Goal: Contribute content: Add original content to the website for others to see

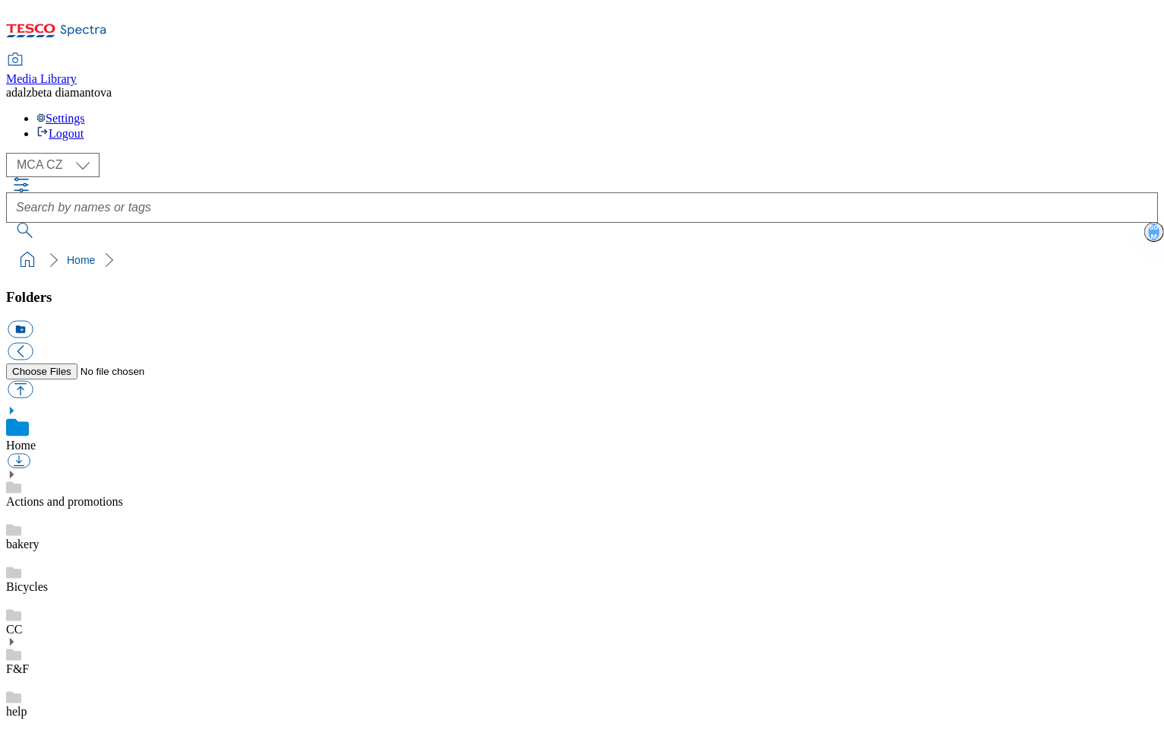
click at [123, 495] on link "Actions and promotions" at bounding box center [64, 501] width 117 height 13
click at [33, 381] on button "button" at bounding box center [20, 389] width 25 height 17
type input "C:\fakepath\cz-wk33-ac-brno-julianov.png"
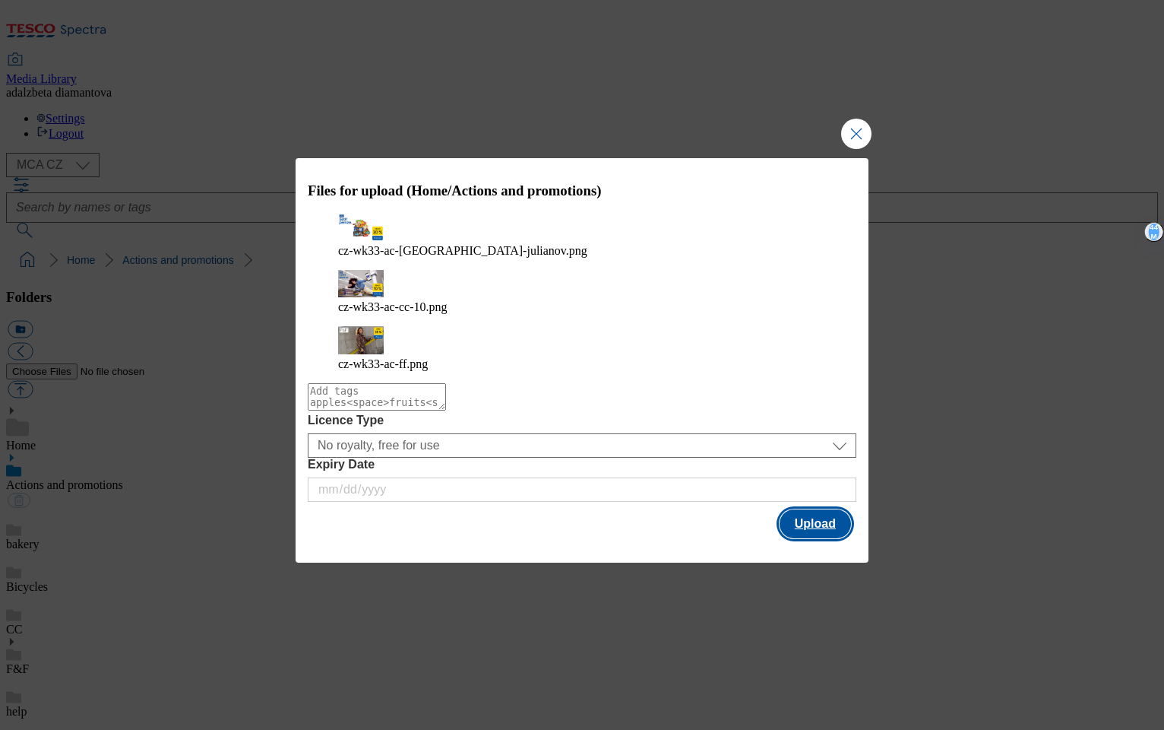
click at [828, 509] on button "Upload" at bounding box center [815, 523] width 71 height 29
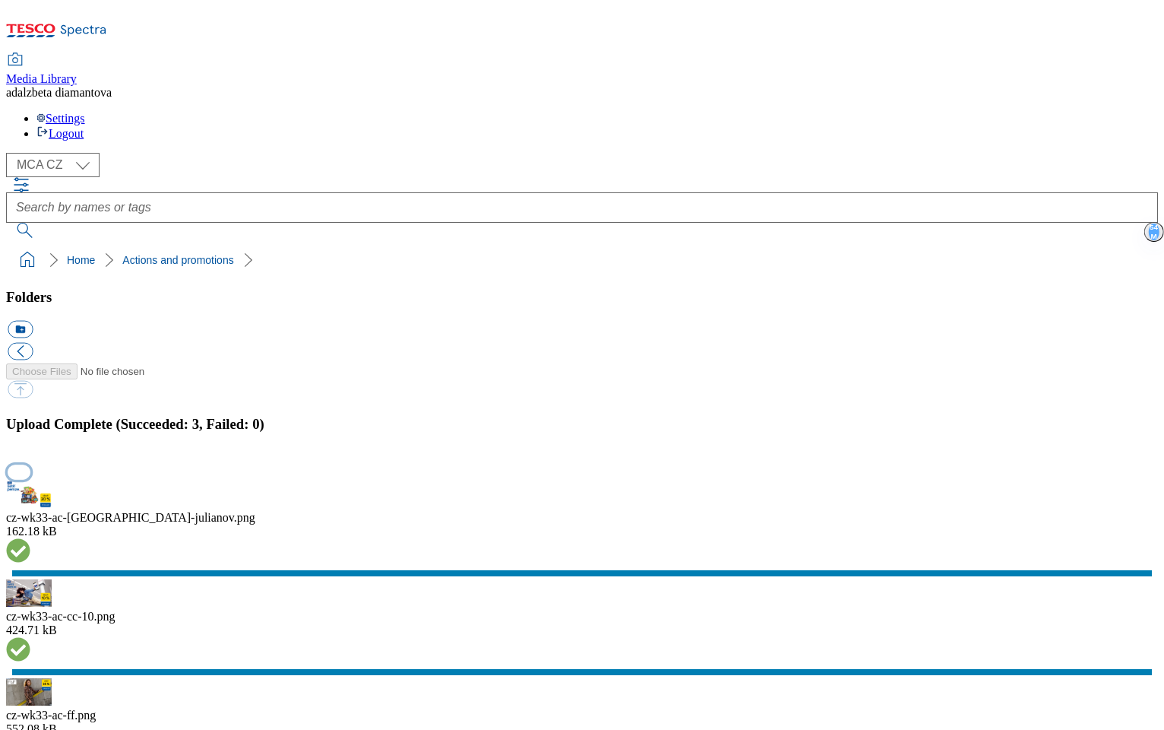
click at [30, 464] on button "button" at bounding box center [19, 471] width 23 height 14
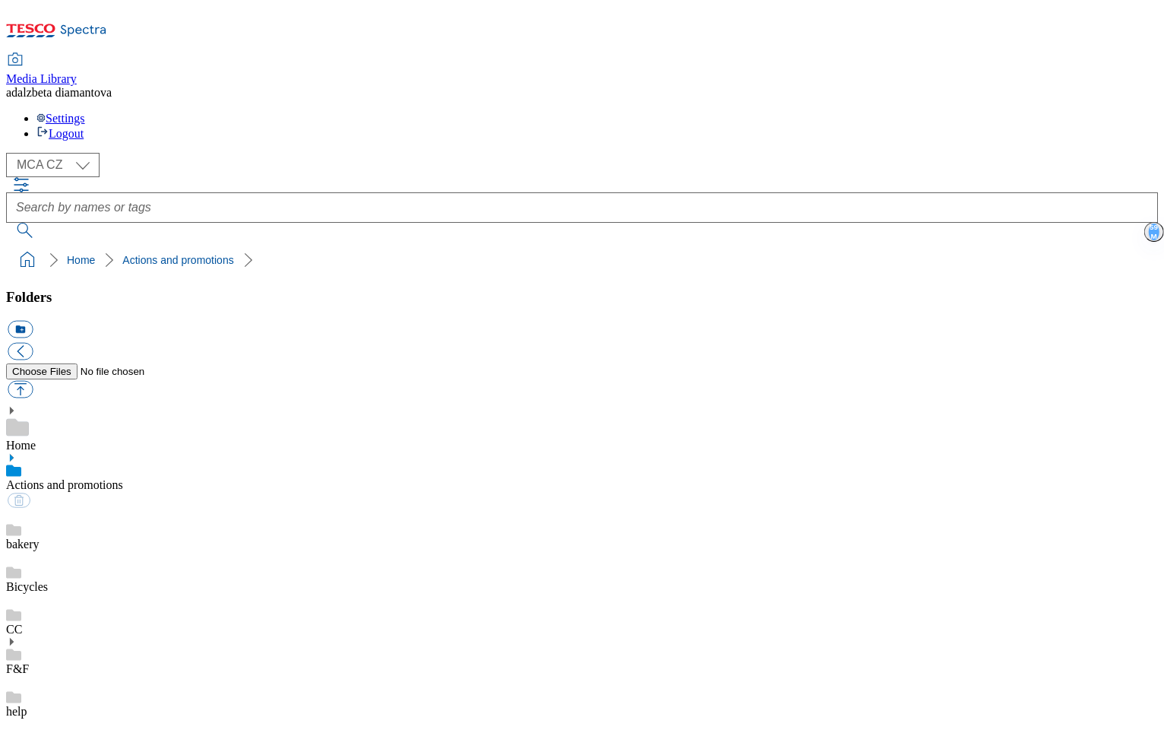
click at [140, 508] on div "bakery" at bounding box center [582, 529] width 1152 height 43
click at [123, 478] on link "Actions and promotions" at bounding box center [64, 484] width 117 height 13
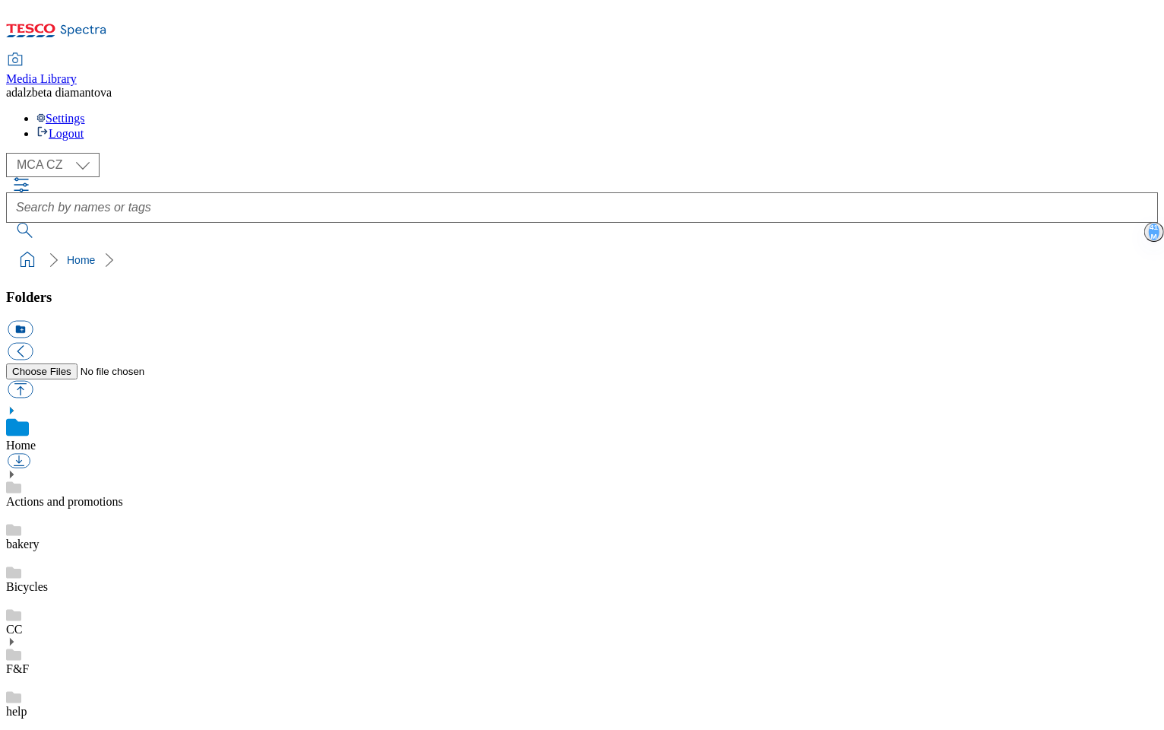
click at [105, 495] on link "Actions and promotions" at bounding box center [64, 501] width 117 height 13
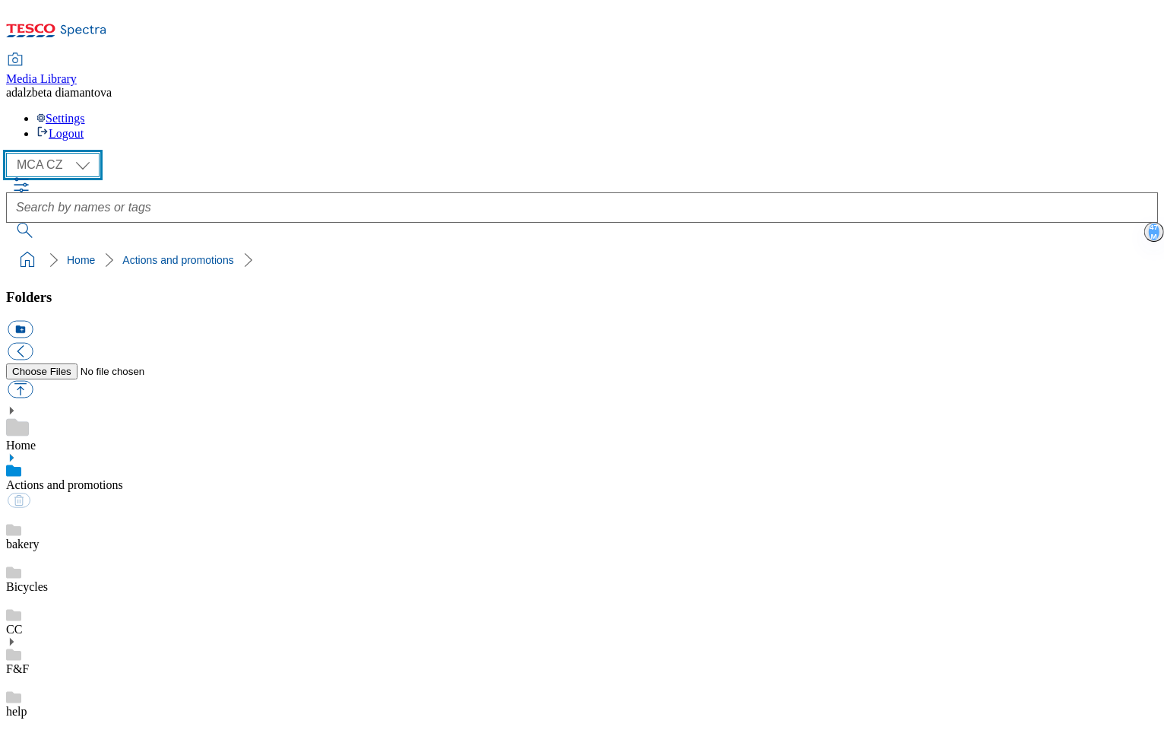
click at [86, 153] on select "MCA CZ MCA HU MCA SK" at bounding box center [52, 165] width 93 height 24
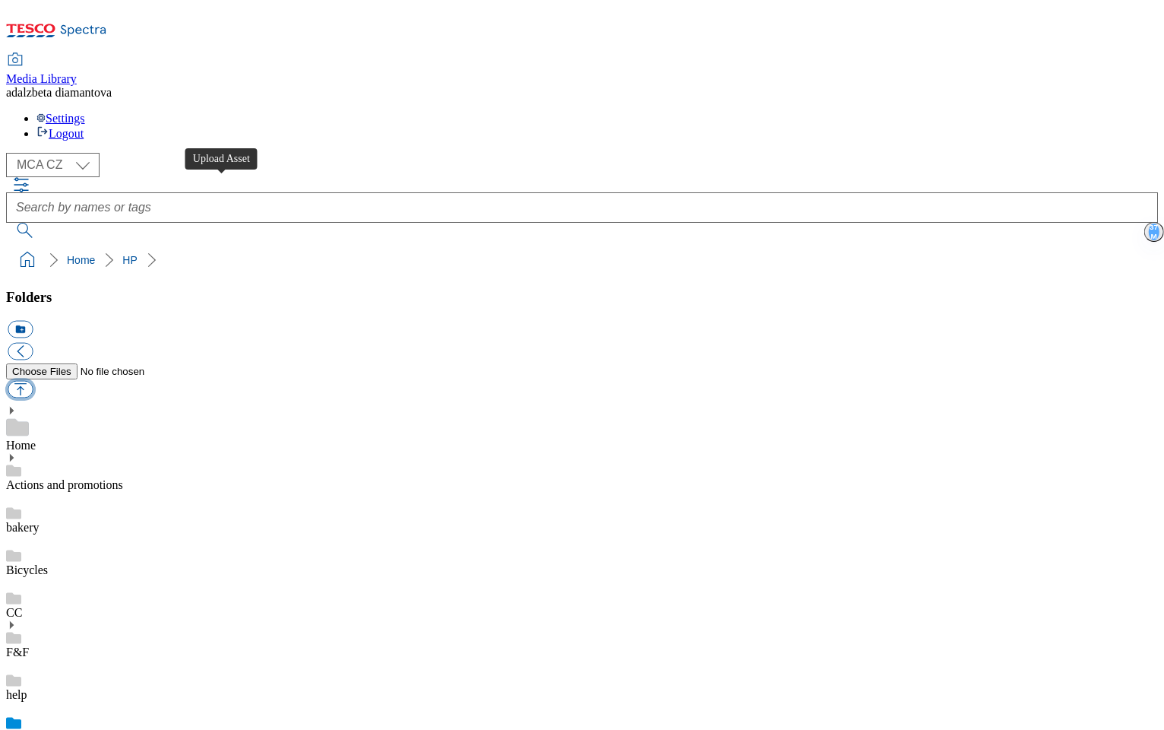
click at [33, 381] on button "button" at bounding box center [20, 389] width 25 height 17
type input "C:\fakepath\cz-wk33-hp-bb-ghs-delivery.png"
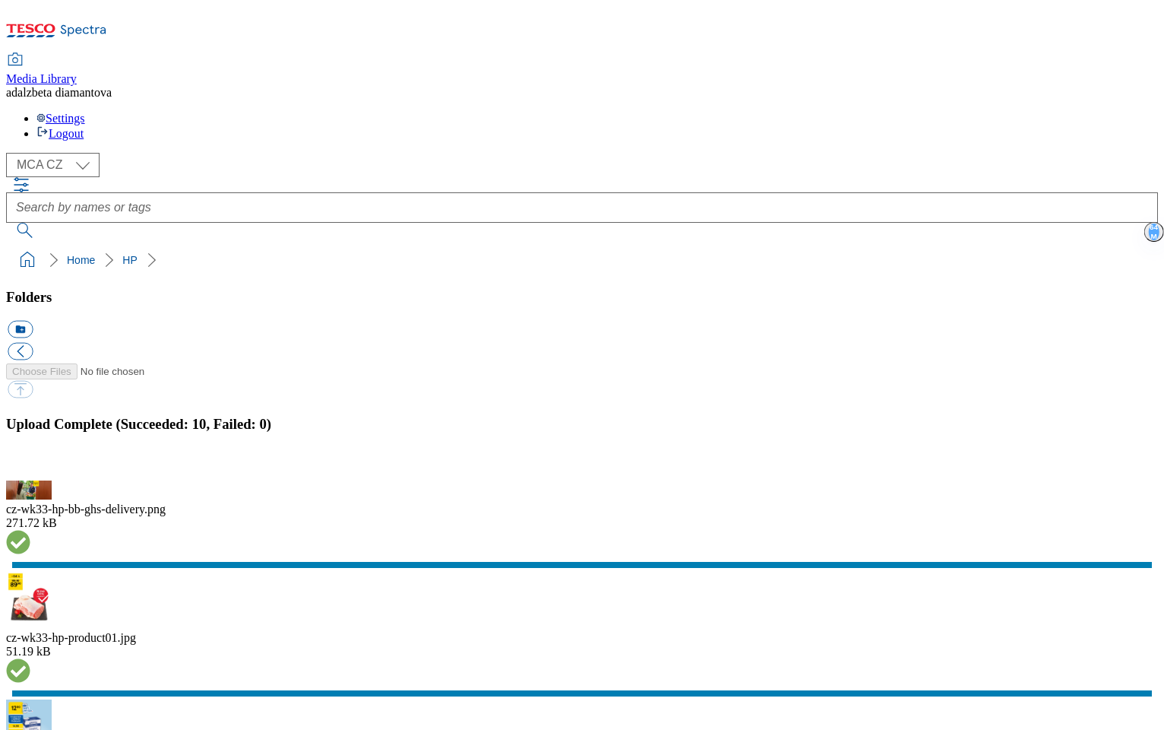
click at [30, 464] on button "button" at bounding box center [19, 471] width 23 height 14
